Goal: Task Accomplishment & Management: Manage account settings

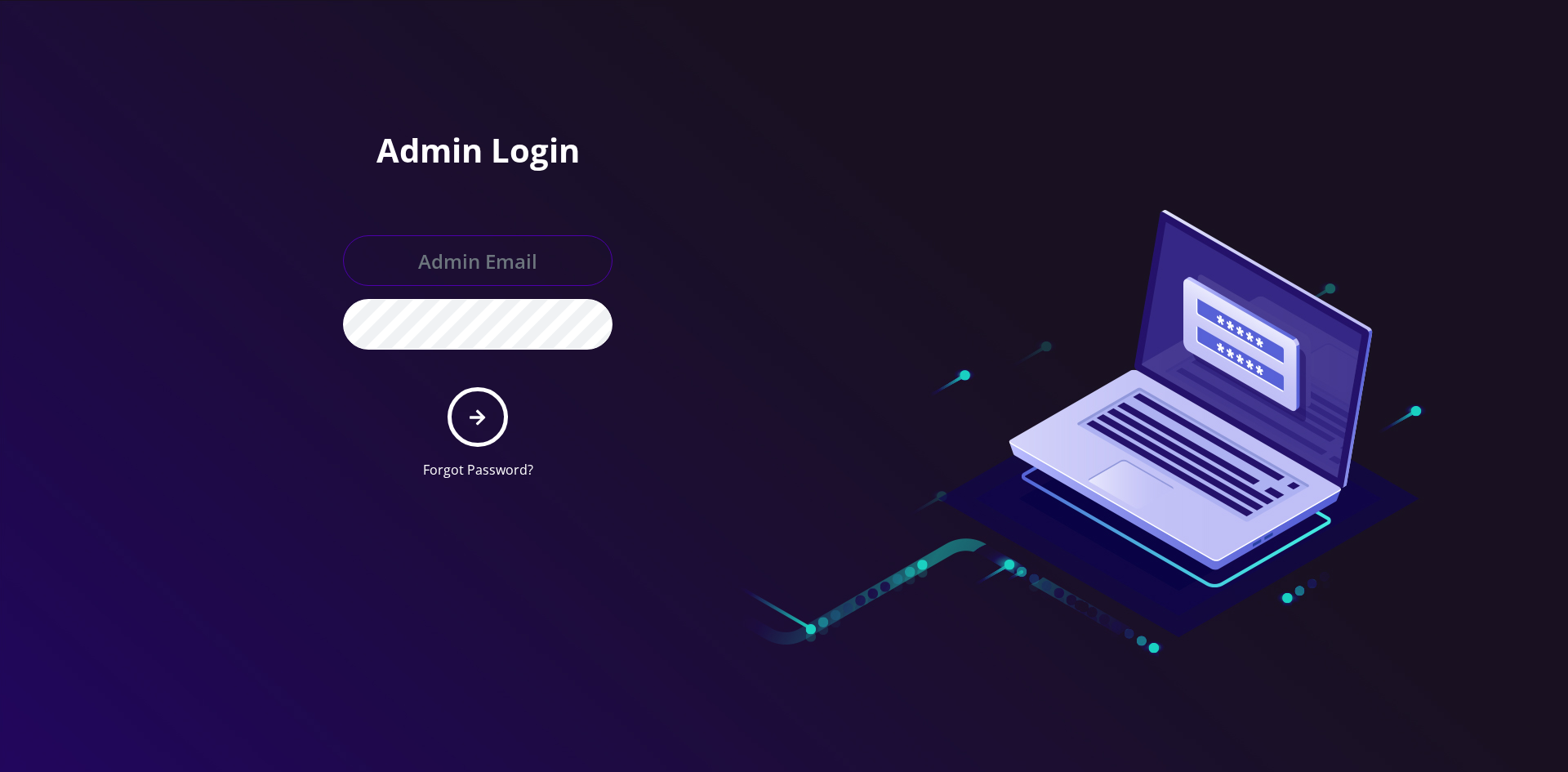
type input "master@britex.pw"
click at [502, 411] on button "submit" at bounding box center [477, 417] width 60 height 60
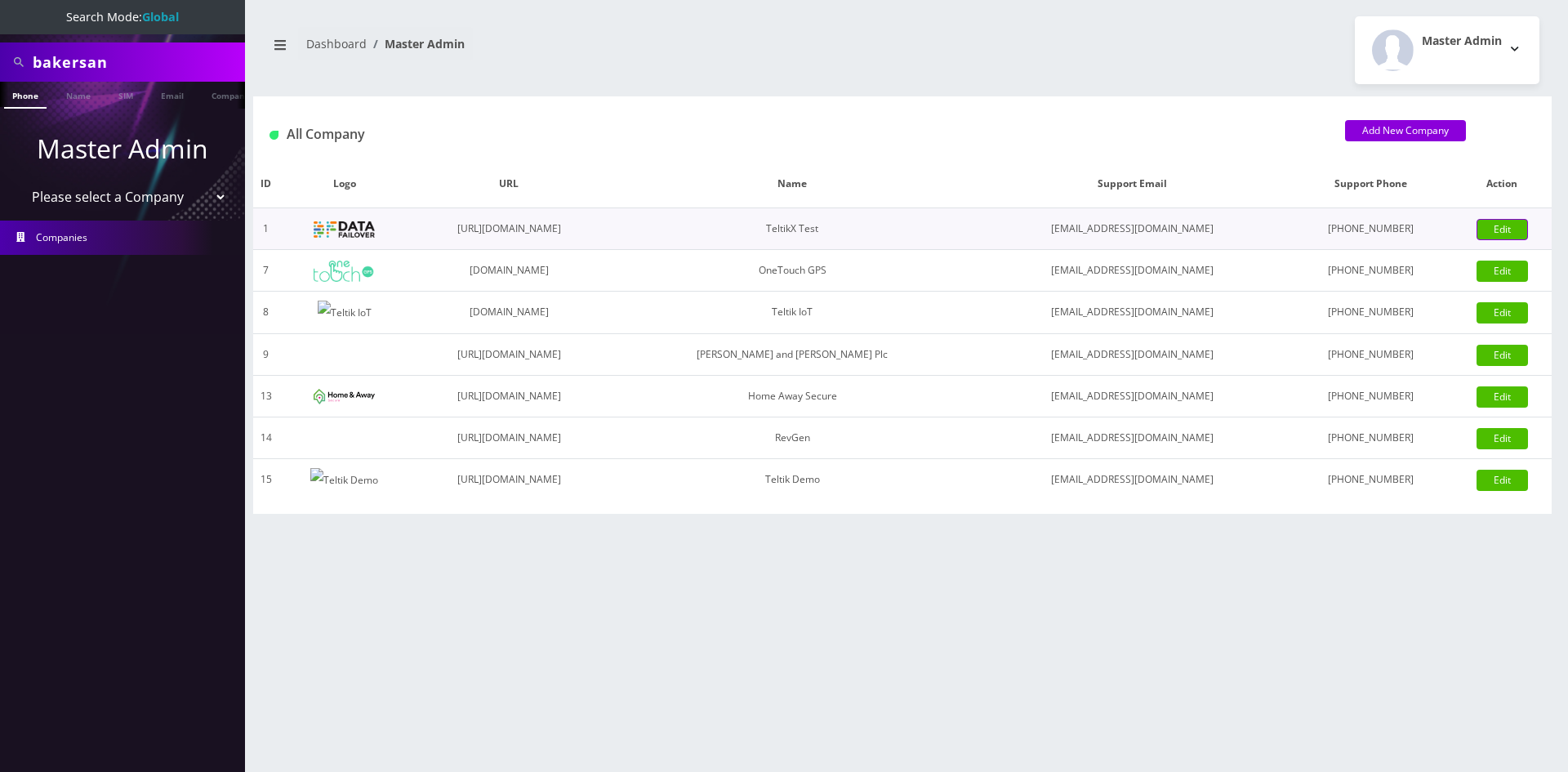
click at [1497, 229] on link "Edit" at bounding box center [1502, 229] width 52 height 21
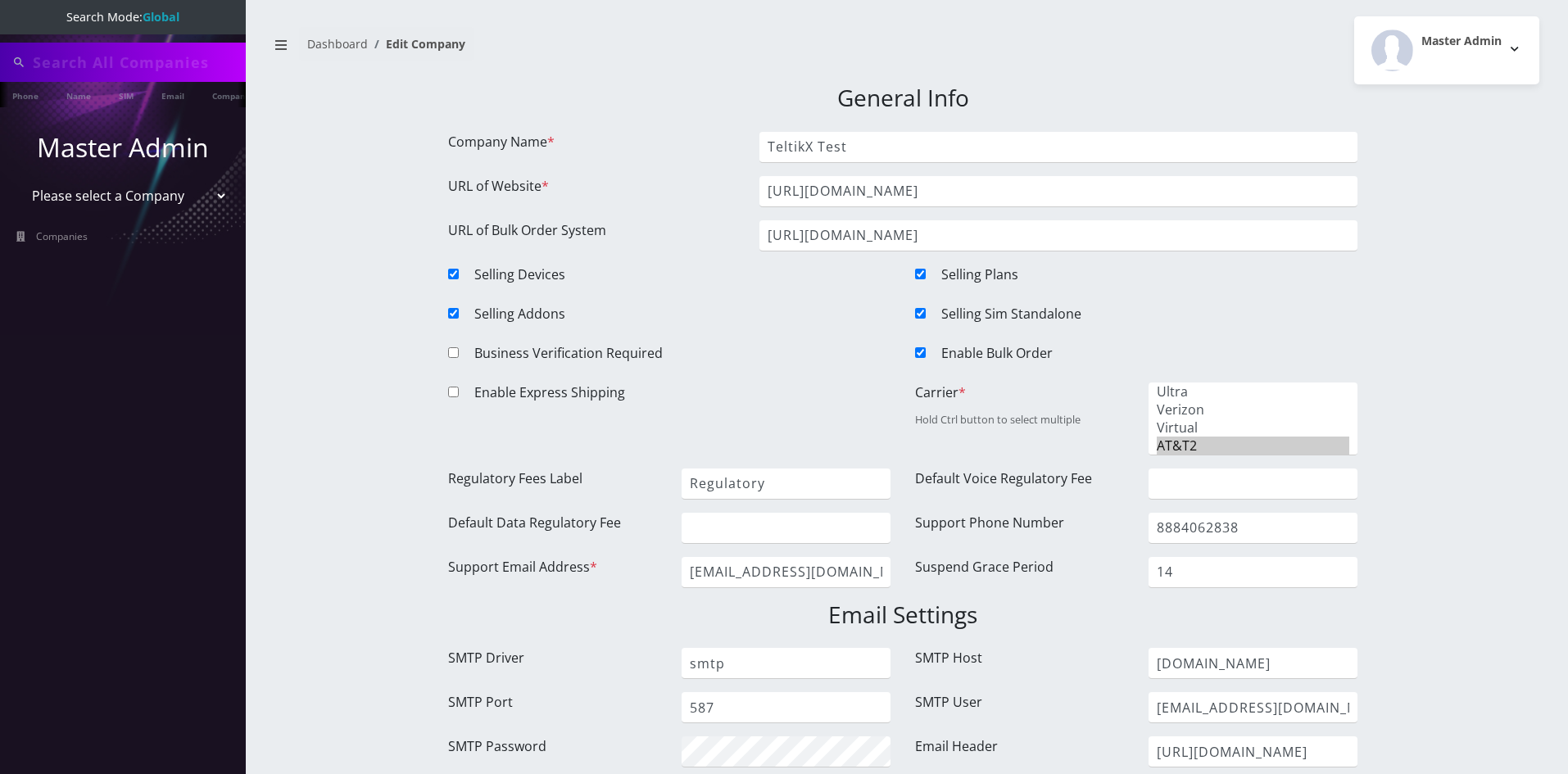
type input "bakersan"
